Goal: Task Accomplishment & Management: Manage account settings

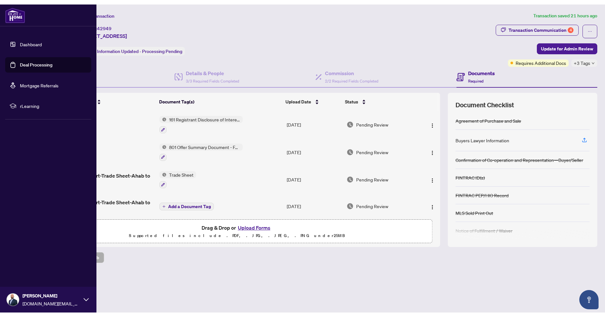
scroll to position [220, 0]
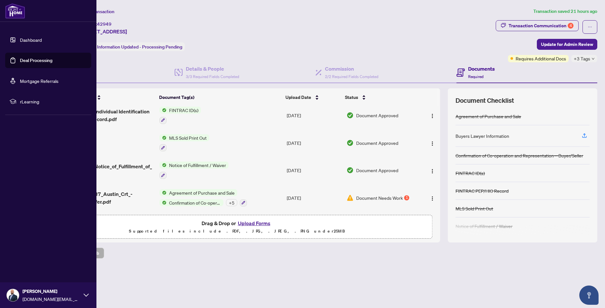
click at [11, 12] on img at bounding box center [15, 10] width 20 height 15
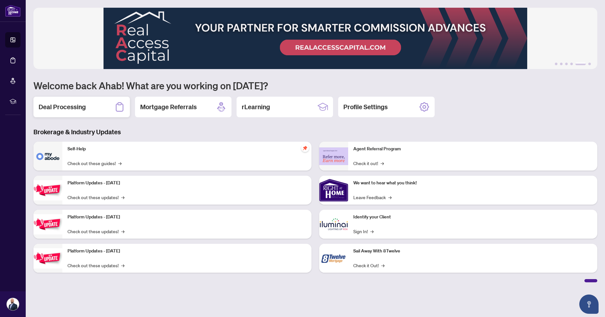
click at [94, 107] on div "Deal Processing" at bounding box center [81, 107] width 96 height 21
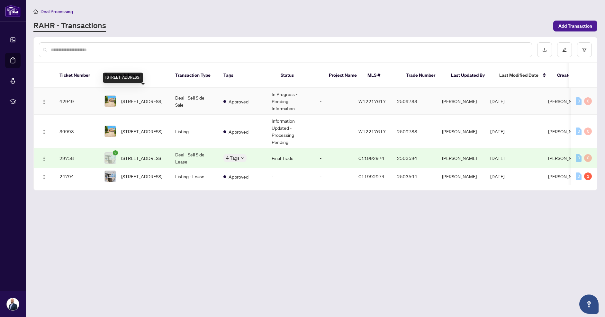
click at [142, 98] on span "[STREET_ADDRESS]" at bounding box center [141, 101] width 41 height 7
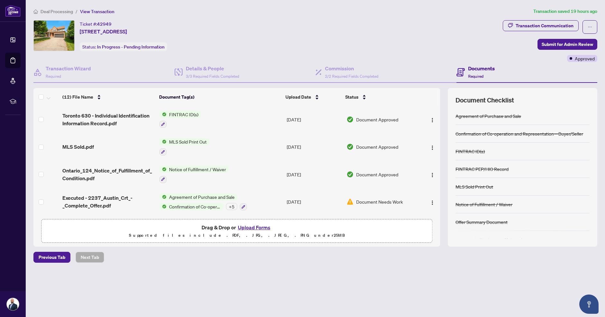
click at [367, 200] on span "Document Needs Work" at bounding box center [379, 201] width 47 height 7
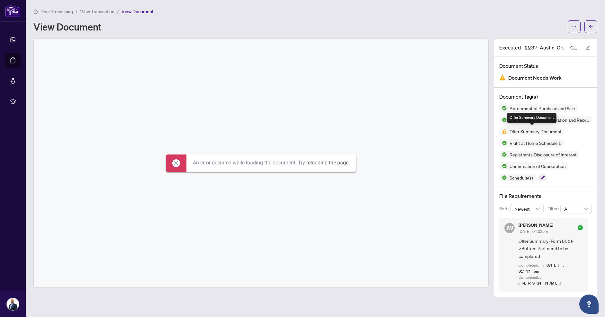
click at [525, 132] on span "Offer Summary Document" at bounding box center [535, 131] width 57 height 5
click at [592, 24] on span "button" at bounding box center [591, 27] width 5 height 10
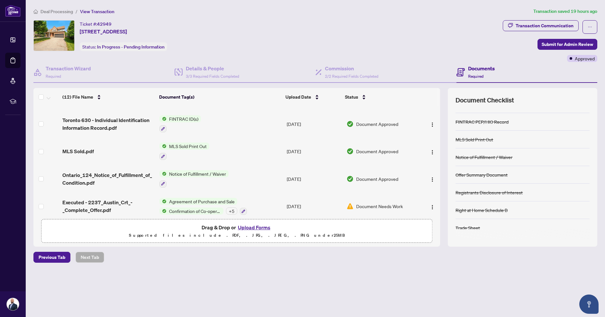
scroll to position [47, 0]
click at [60, 12] on span "Deal Processing" at bounding box center [57, 12] width 32 height 6
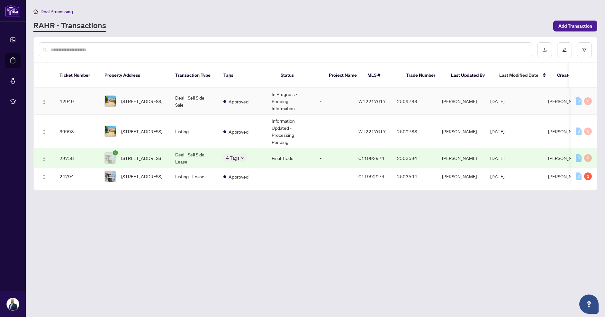
click at [187, 90] on td "Deal - Sell Side Sale" at bounding box center [194, 101] width 48 height 27
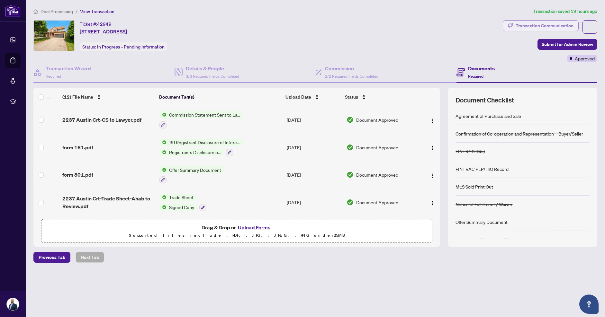
click at [549, 27] on div "Transaction Communication" at bounding box center [545, 26] width 58 height 10
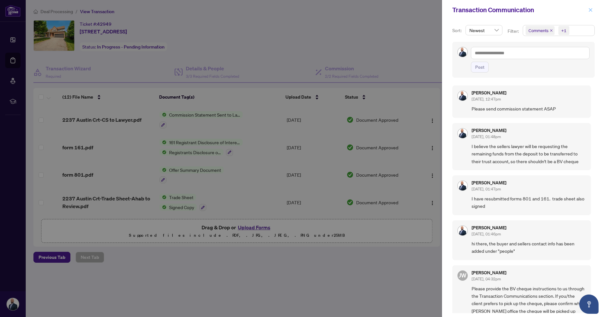
click at [589, 12] on icon "close" at bounding box center [590, 10] width 5 height 5
